Goal: Information Seeking & Learning: Learn about a topic

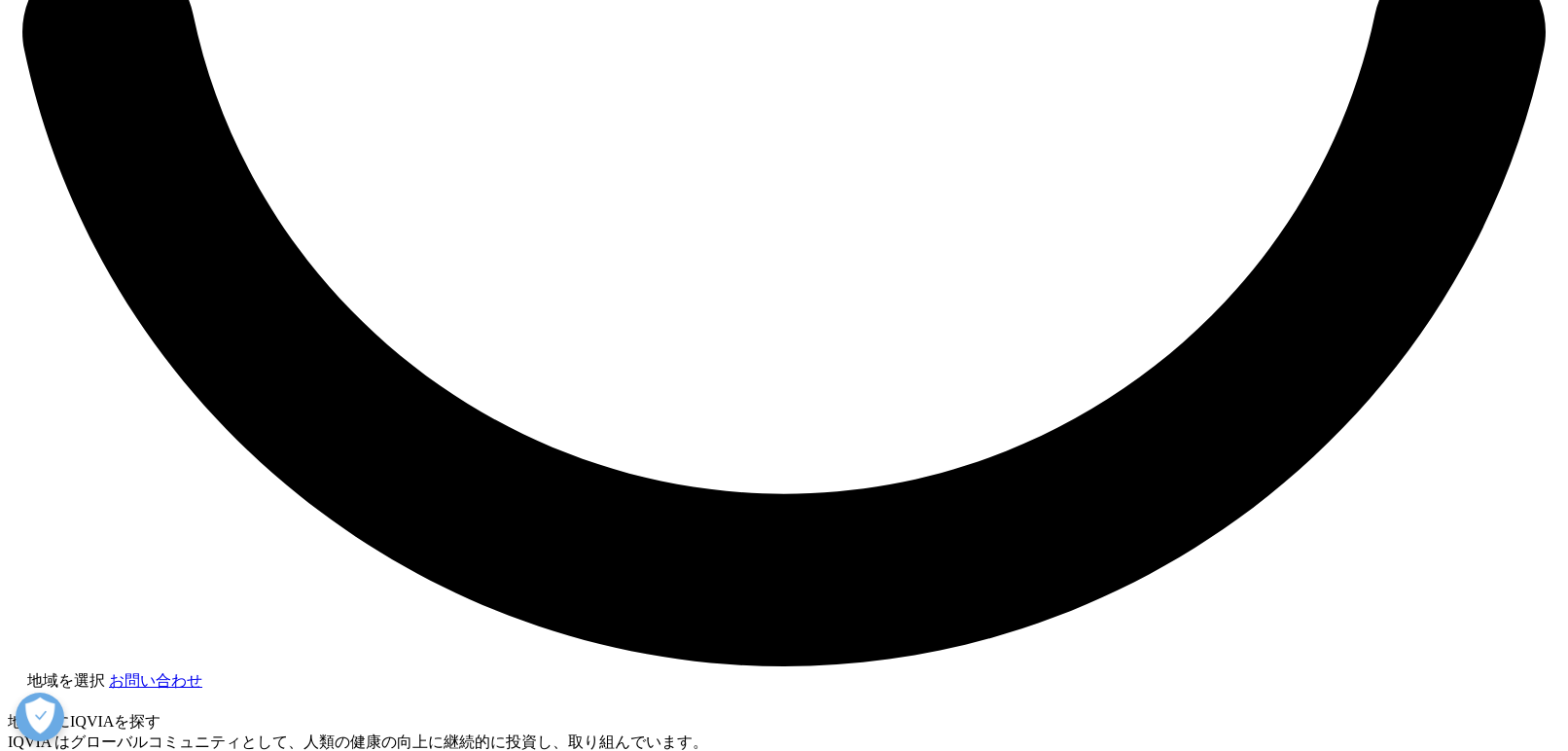
scroll to position [4378, 0]
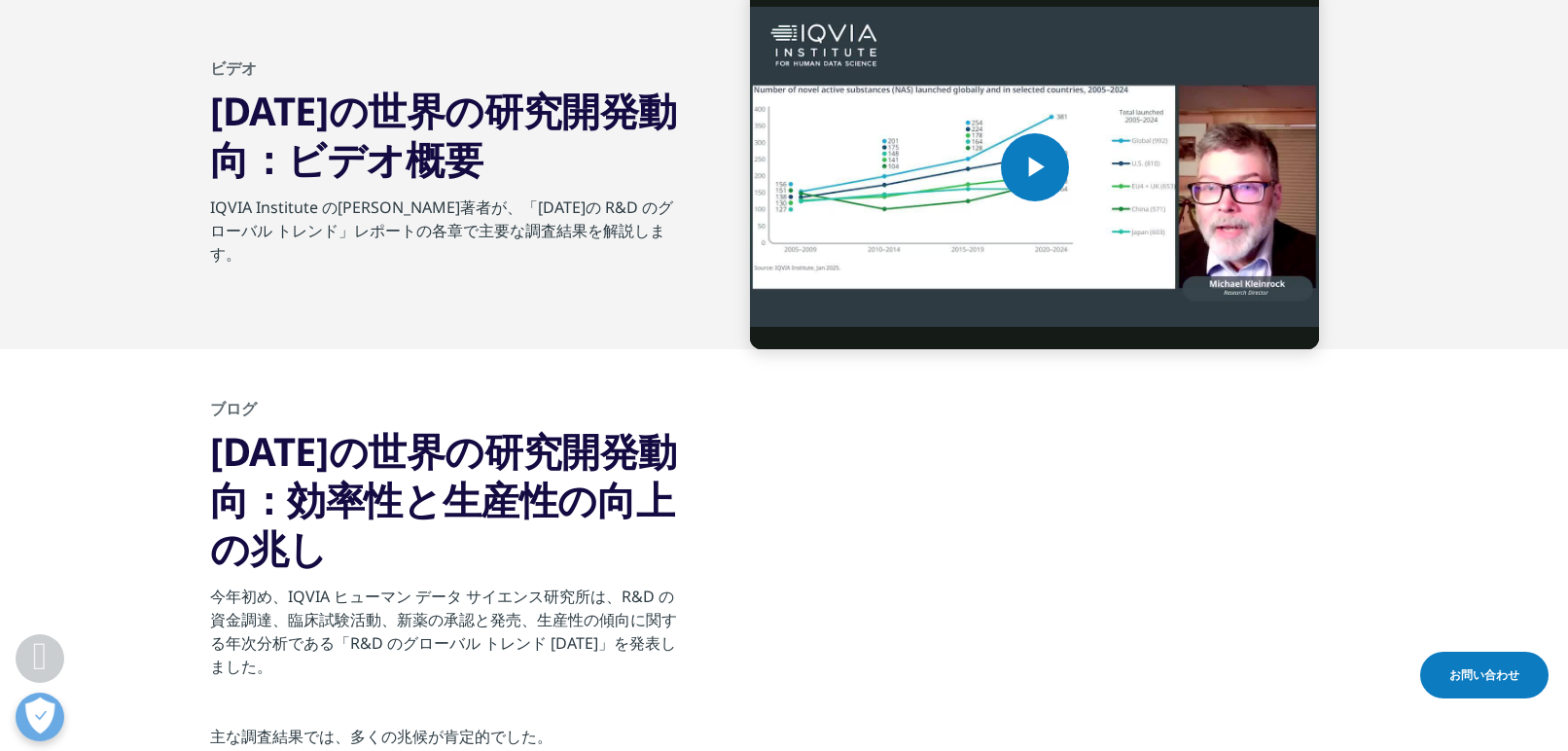
drag, startPoint x: 222, startPoint y: 225, endPoint x: 1061, endPoint y: 262, distance: 839.8
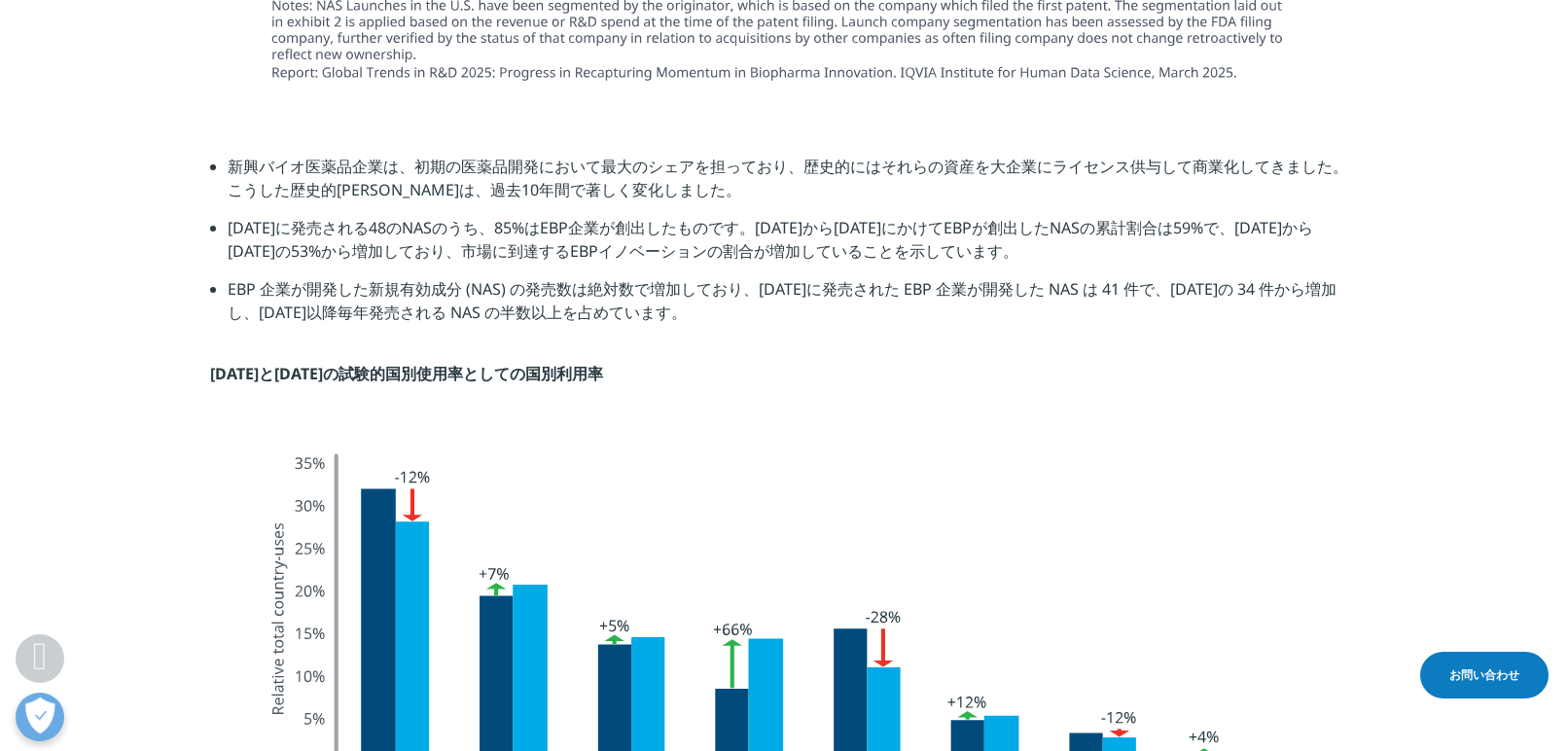
click at [763, 306] on li "EBP 企業が開発した新規有効成分 (NAS) の発売数は絶対数で増加しており、2024 年に発売された EBP 企業が開発した NAS は 41 件で、20…" at bounding box center [792, 307] width 1130 height 61
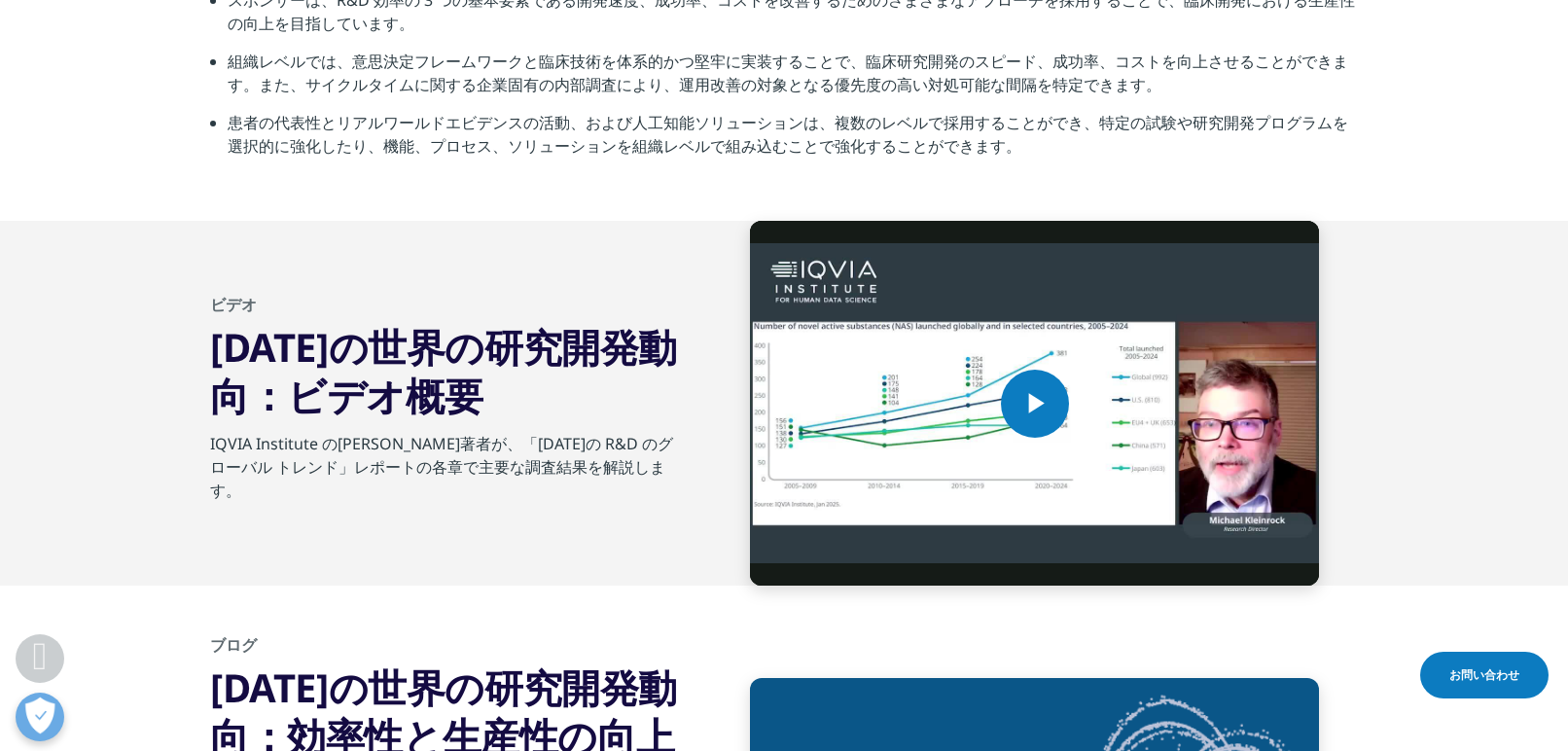
scroll to position [6615, 0]
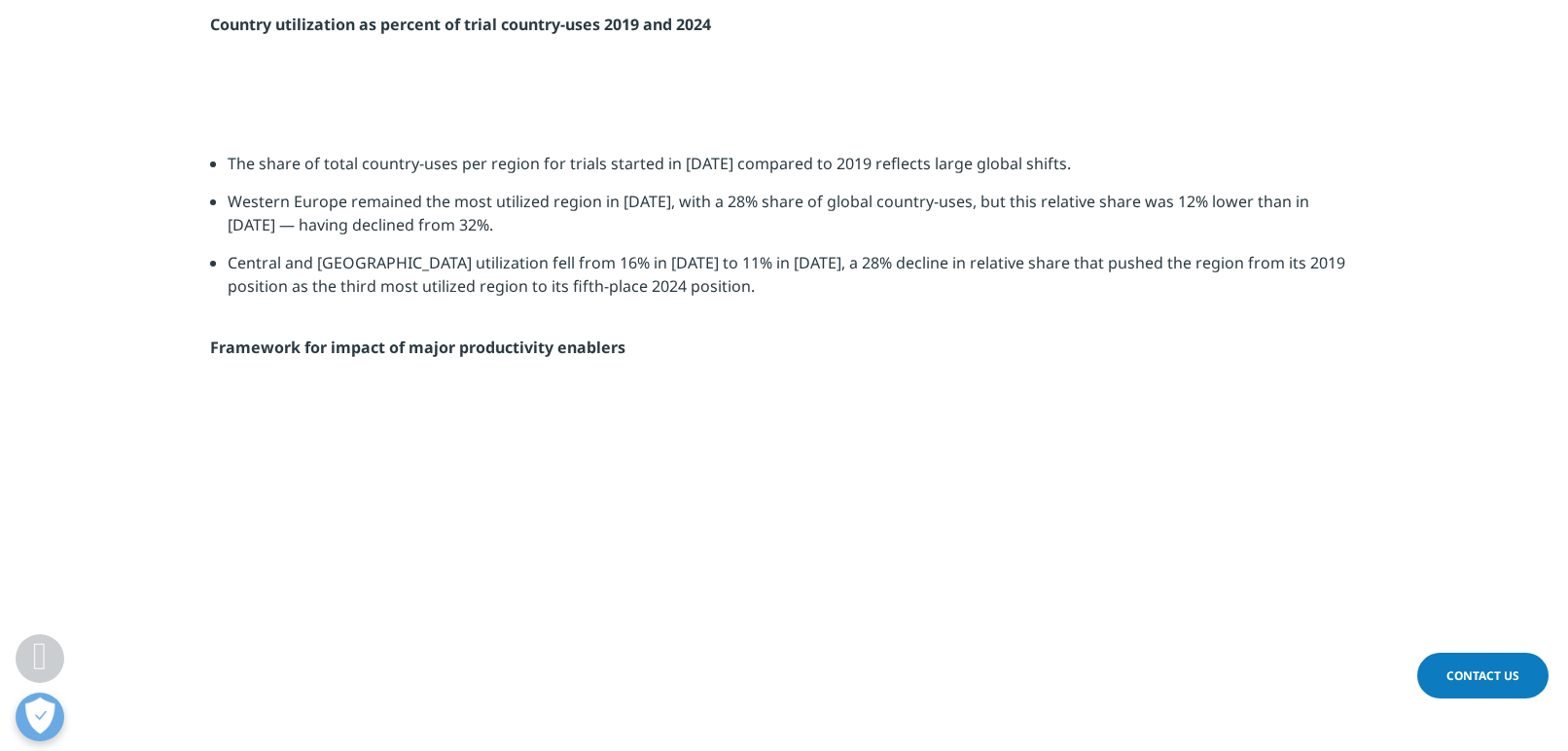
scroll to position [4096, 0]
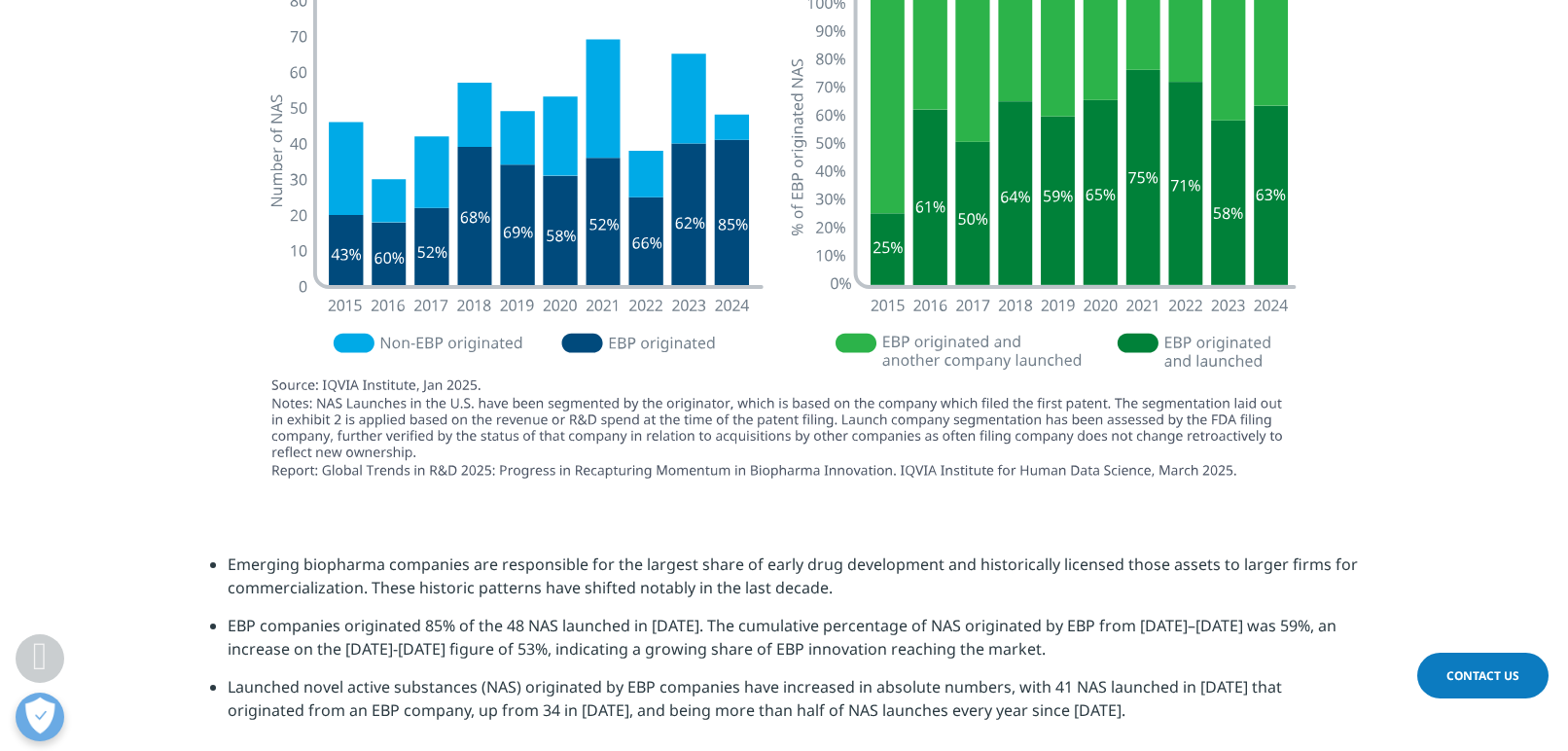
click at [1494, 345] on section at bounding box center [784, 238] width 1568 height 529
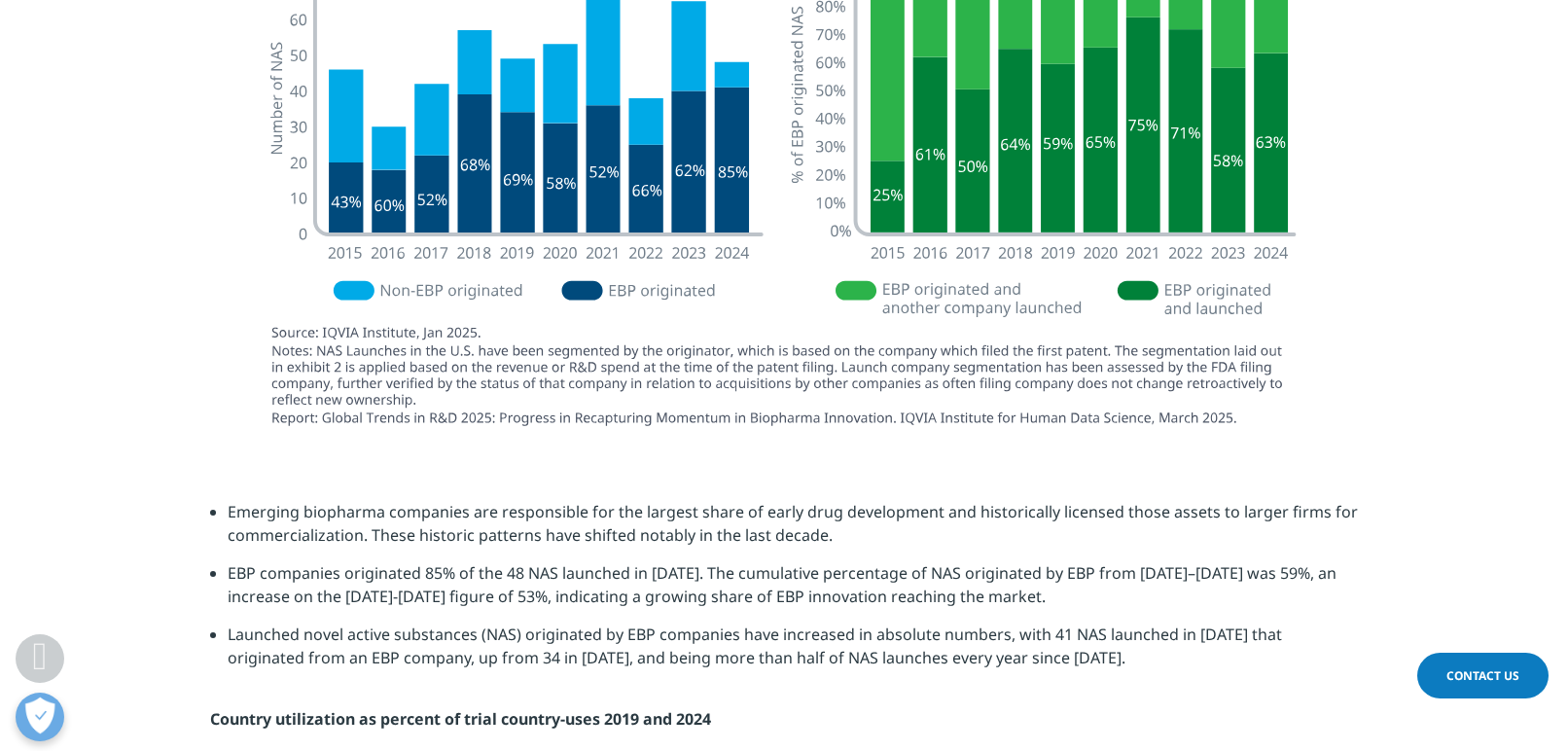
scroll to position [4193, 0]
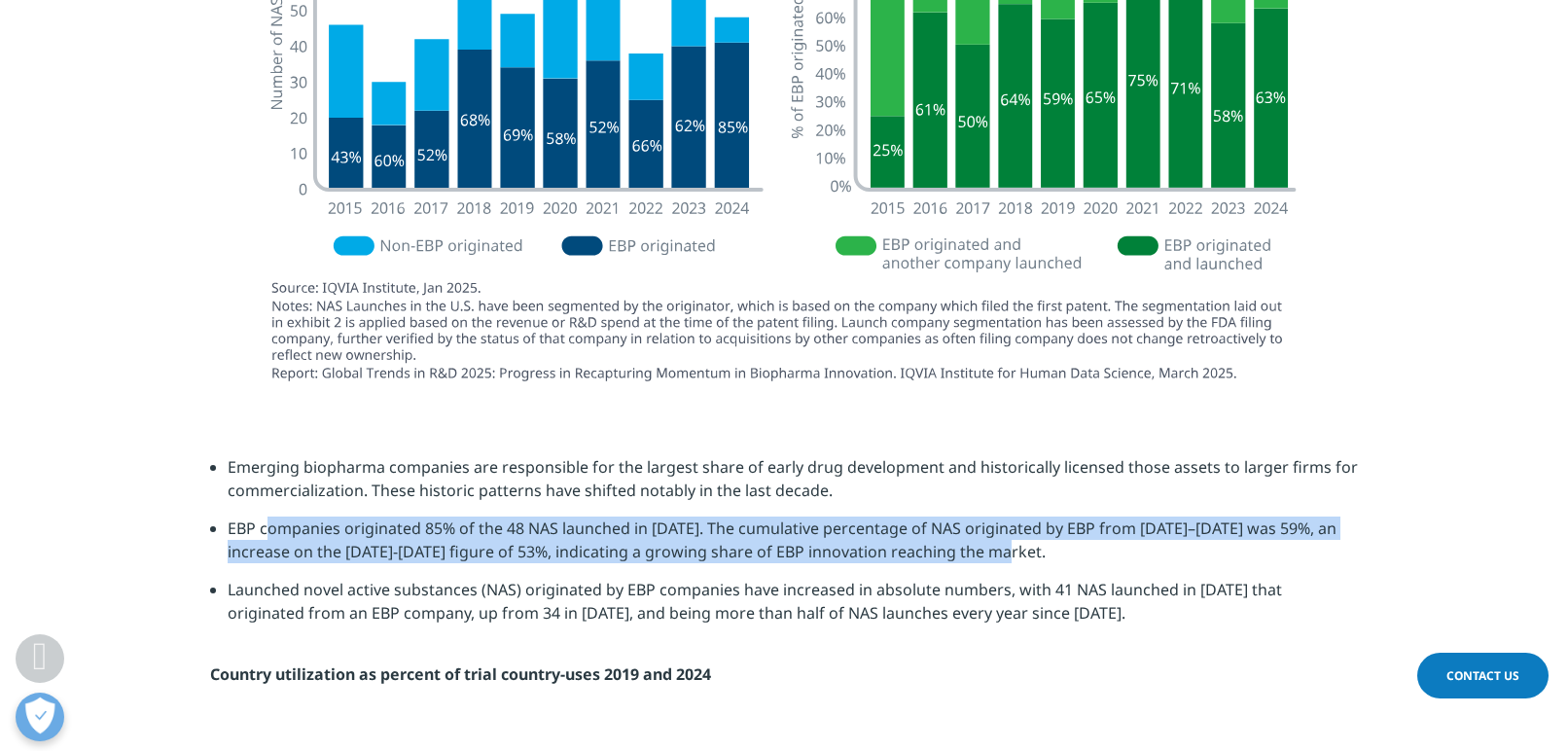
drag, startPoint x: 219, startPoint y: 524, endPoint x: 1052, endPoint y: 547, distance: 833.3
click at [1052, 547] on ul "Emerging biopharma companies are responsible for the largest share of early dru…" at bounding box center [784, 547] width 1148 height 184
copy li "EBP companies originated 85% of the 48 NAS launched in [DATE]. The cumulative p…"
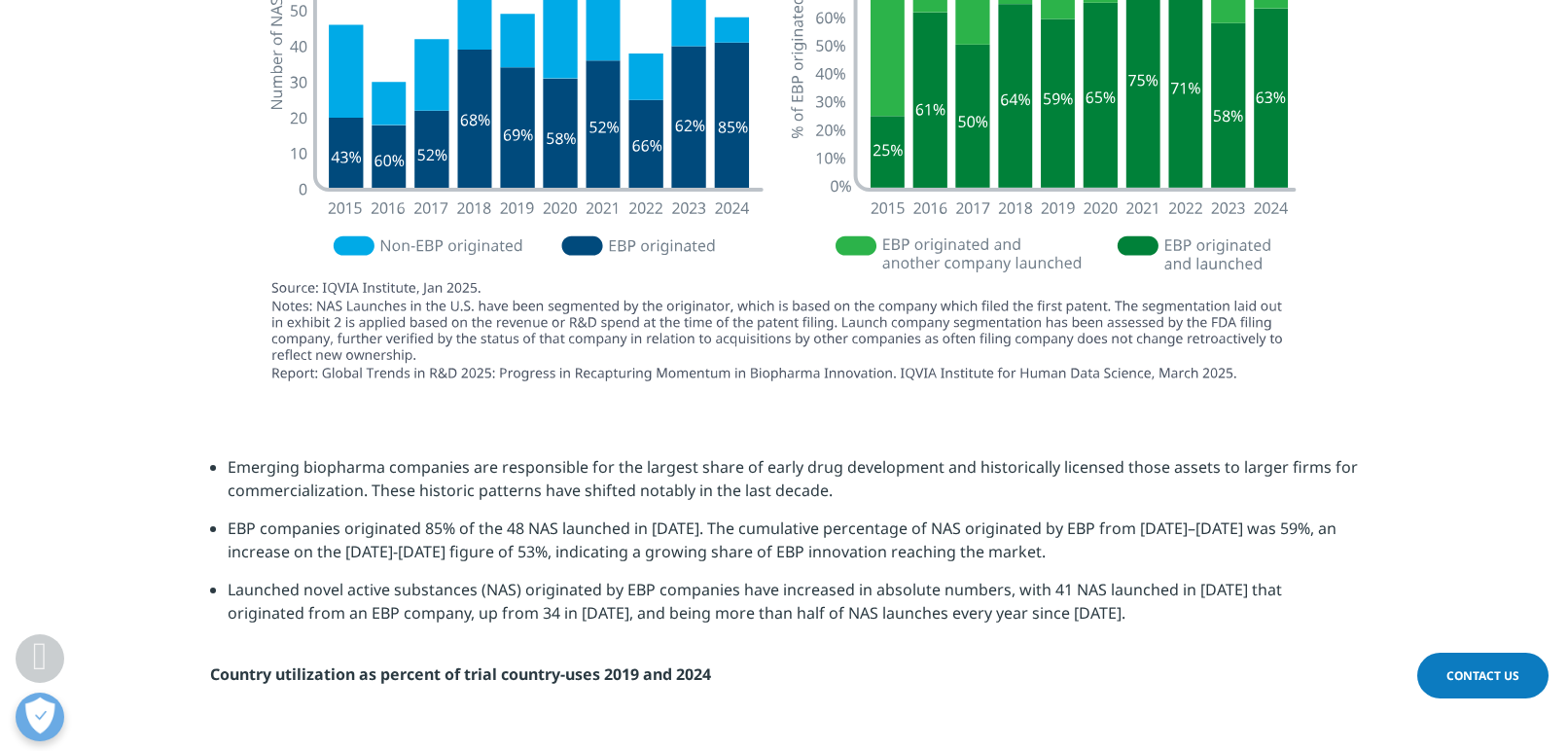
click at [1344, 396] on div at bounding box center [784, 141] width 1148 height 529
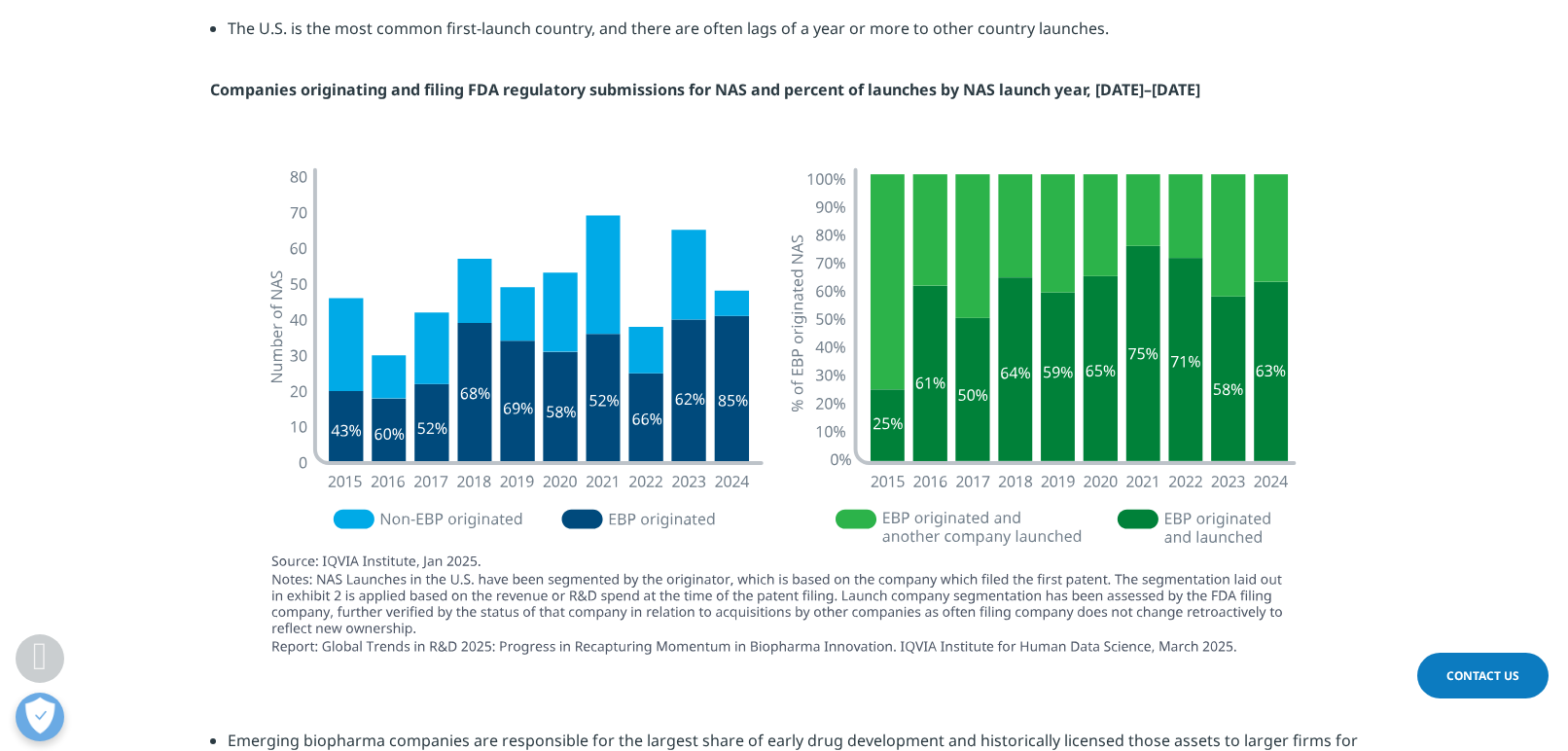
scroll to position [3901, 0]
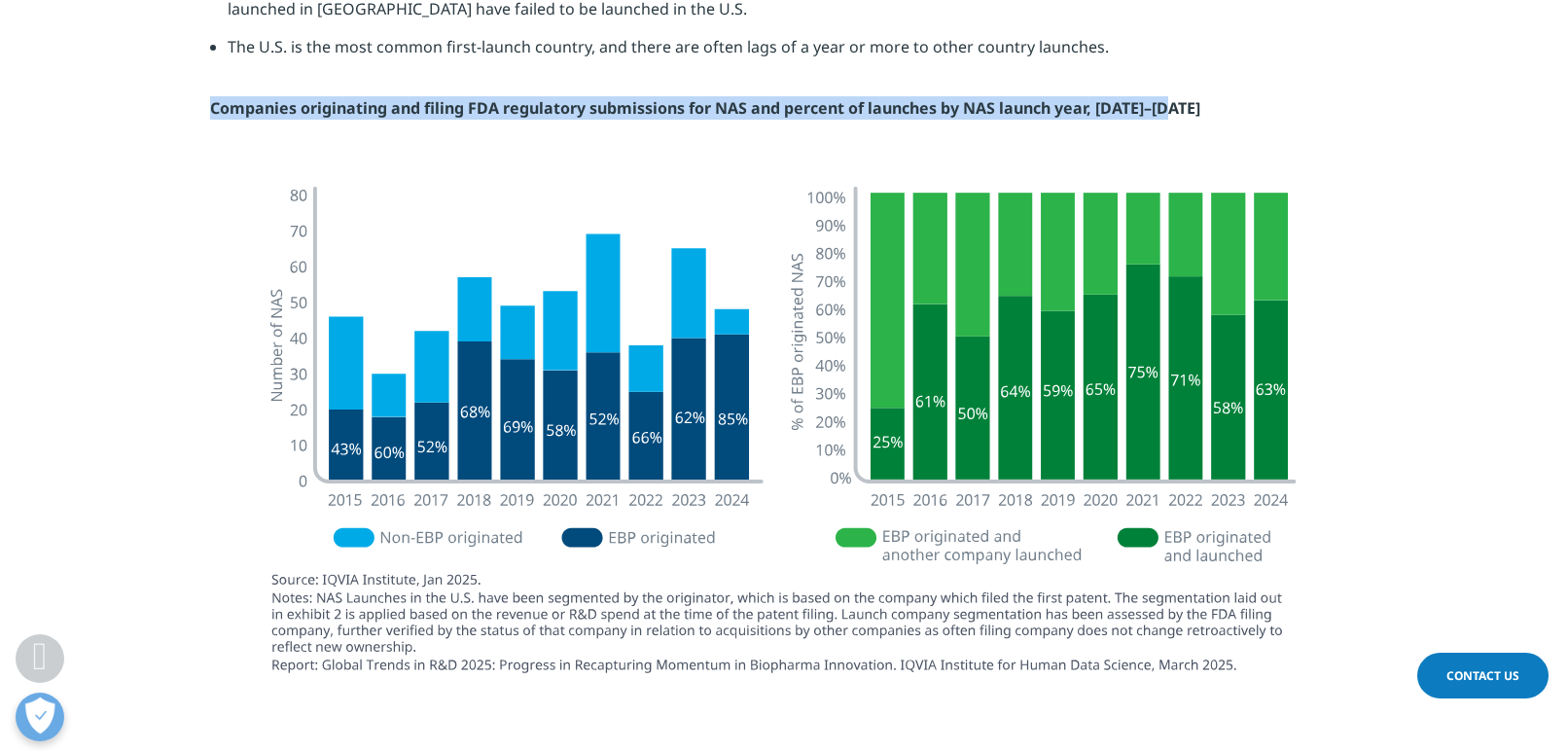
drag, startPoint x: 200, startPoint y: 106, endPoint x: 1180, endPoint y: 112, distance: 980.0
click at [1180, 112] on section "Novel medicines do not launch in every country simultaneously, and increasingly…" at bounding box center [784, 16] width 1568 height 305
copy strong "Companies originating and filing FDA regulatory submissions for NAS and percent…"
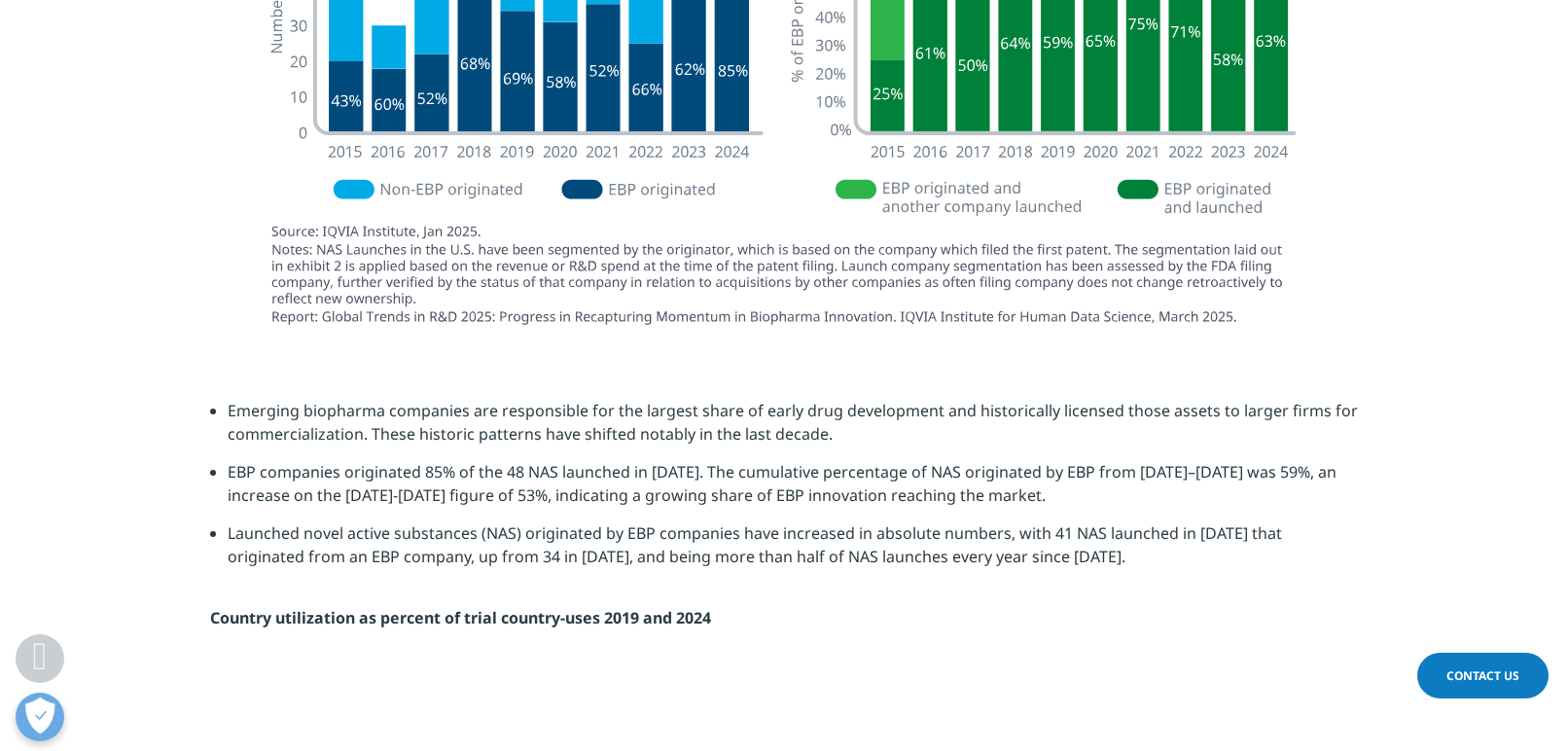
scroll to position [4290, 0]
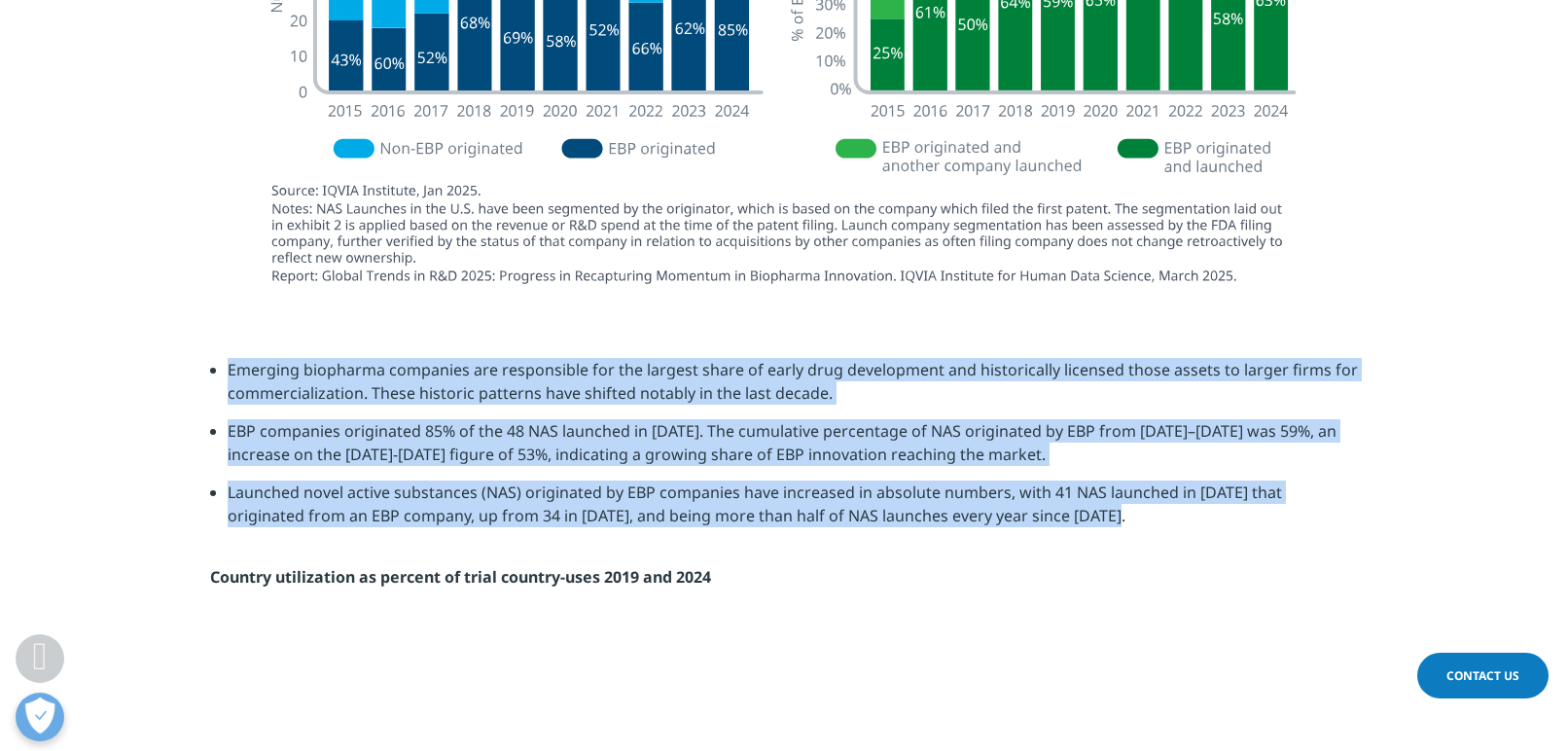
drag, startPoint x: 228, startPoint y: 358, endPoint x: 1153, endPoint y: 468, distance: 931.5
click at [1186, 513] on ul "Emerging biopharma companies are responsible for the largest share of early dru…" at bounding box center [784, 449] width 1148 height 184
copy ul "Emerging biopharma companies are responsible for the largest share of early dru…"
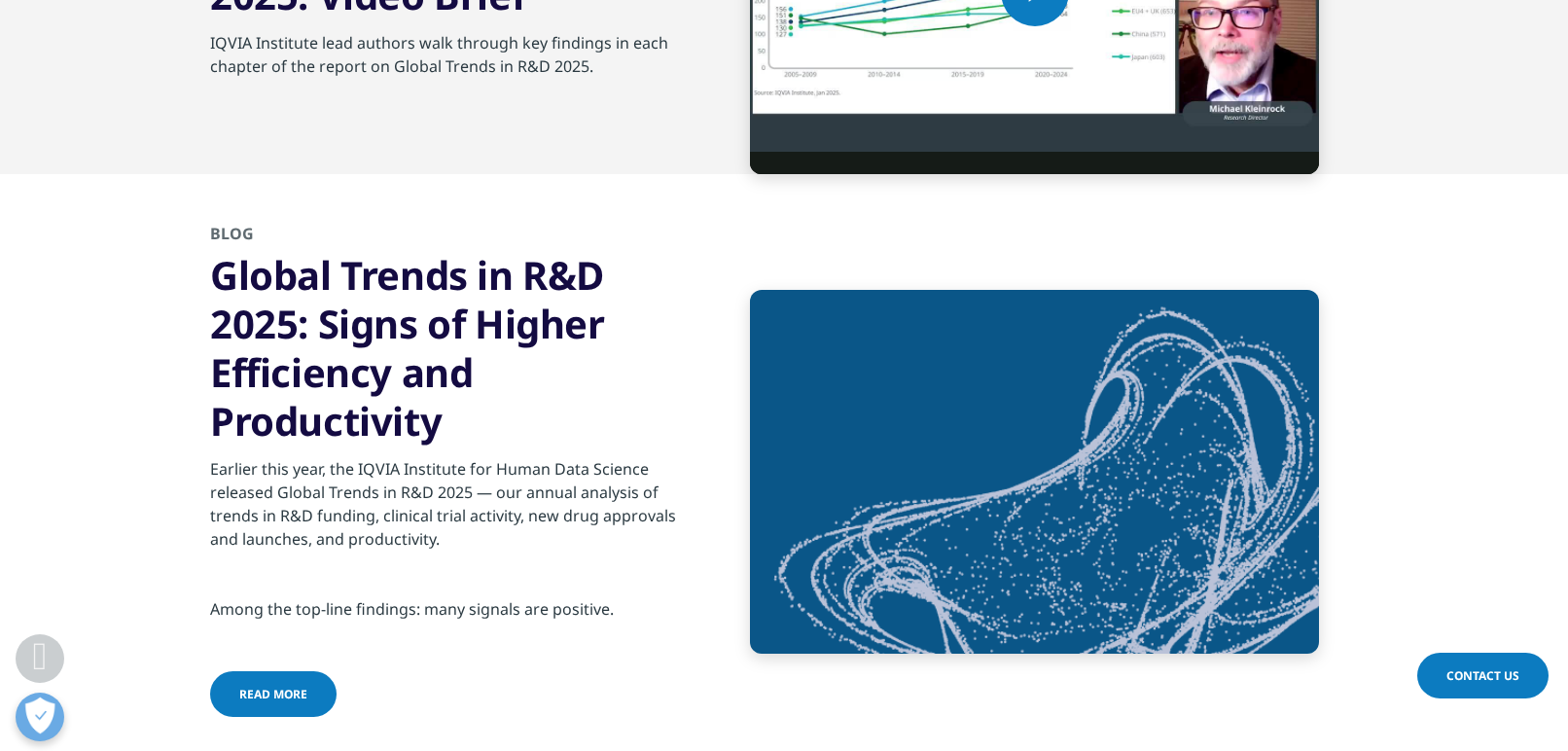
scroll to position [7014, 0]
